Goal: Task Accomplishment & Management: Manage account settings

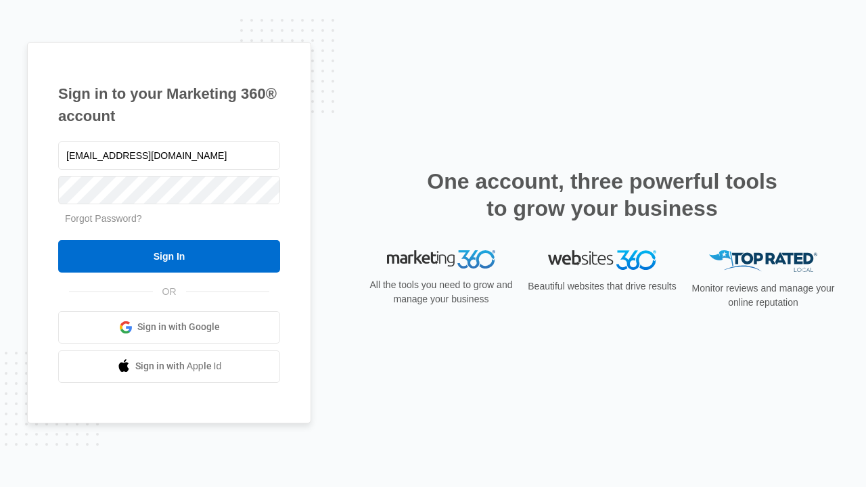
type input "dankie614@gmail.com"
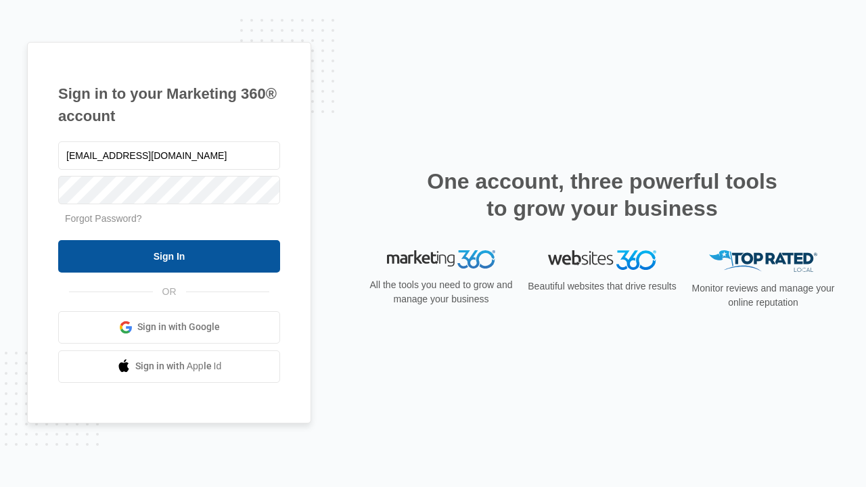
click at [169, 256] on input "Sign In" at bounding box center [169, 256] width 222 height 32
